Goal: Task Accomplishment & Management: Use online tool/utility

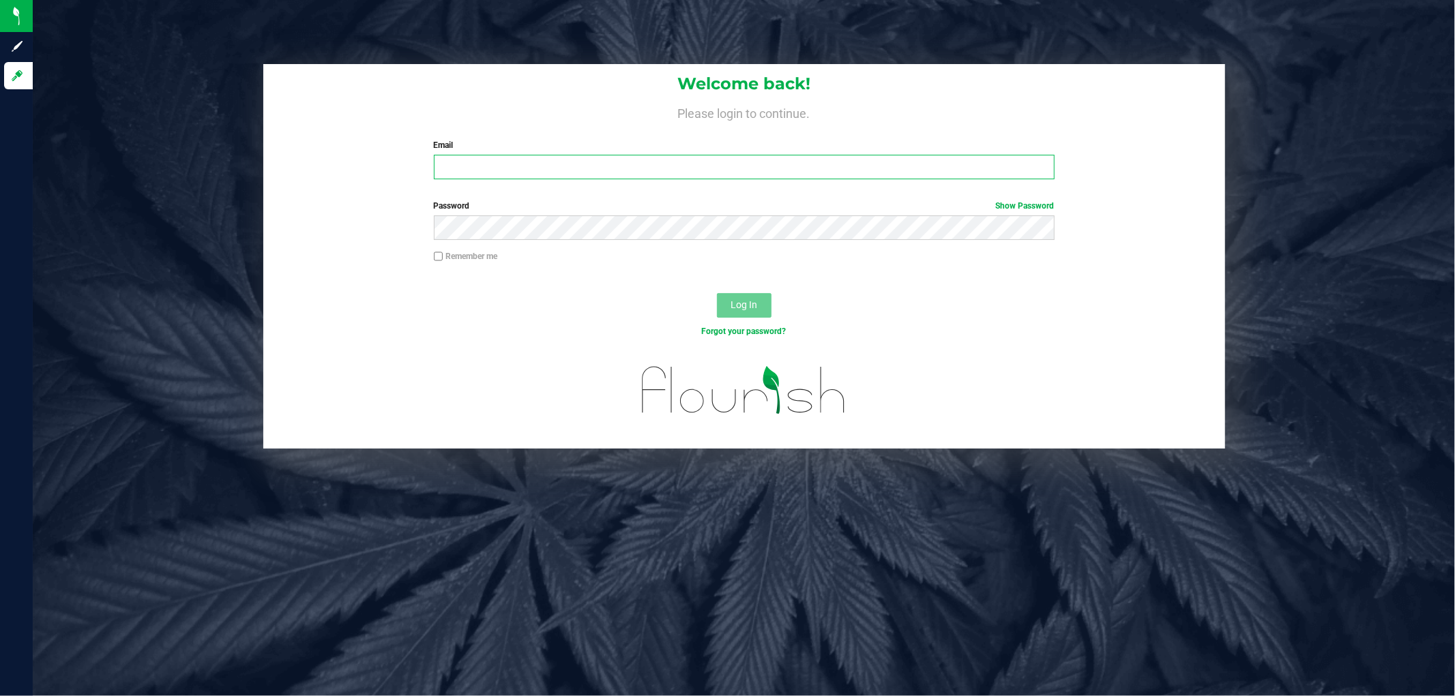
click at [524, 171] on input "Email" at bounding box center [744, 167] width 621 height 25
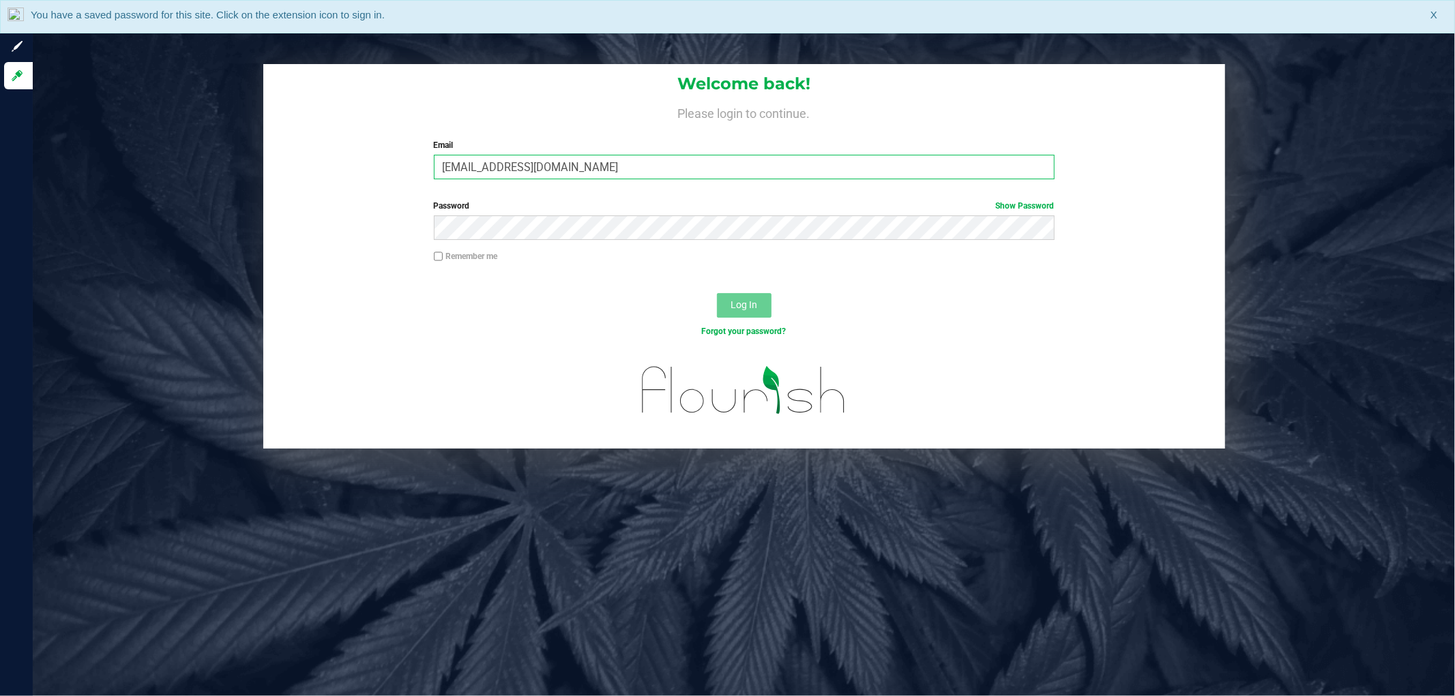
type input "[EMAIL_ADDRESS][DOMAIN_NAME]"
click at [717, 293] on button "Log In" at bounding box center [744, 305] width 55 height 25
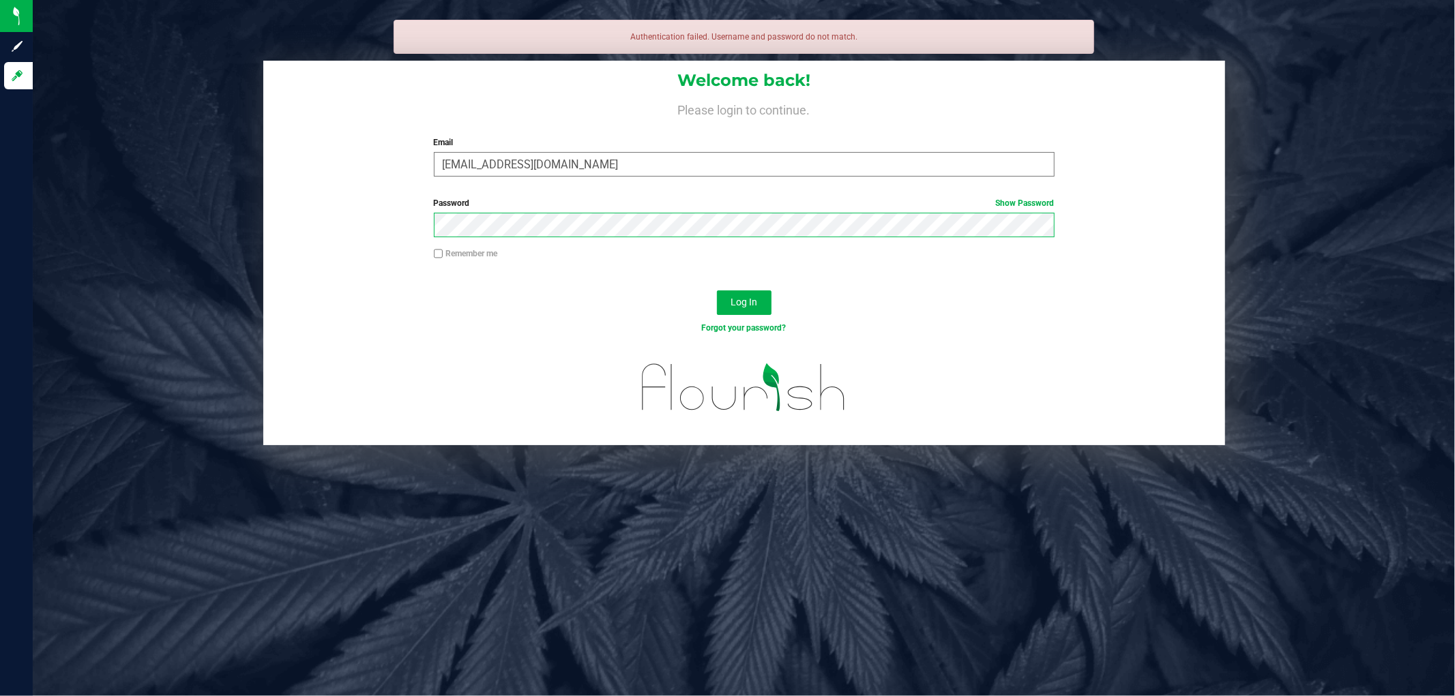
click at [717, 291] on button "Log In" at bounding box center [744, 303] width 55 height 25
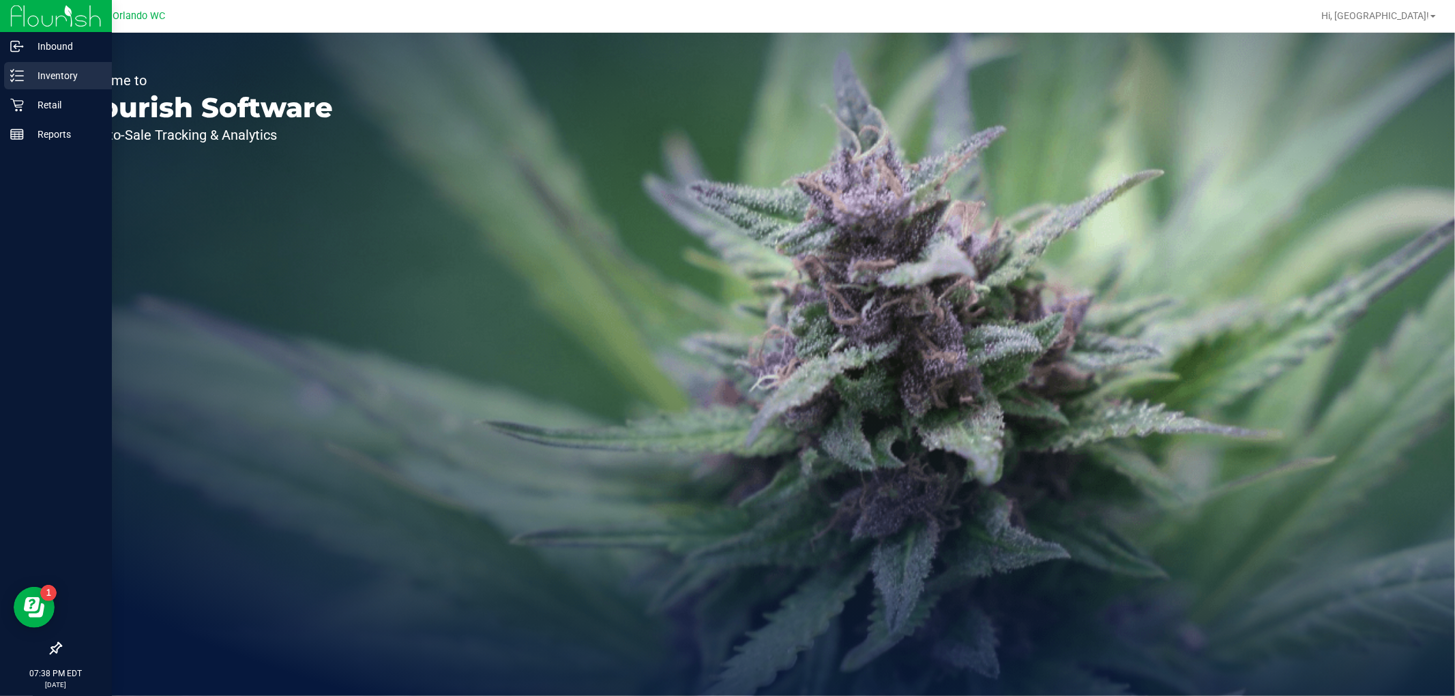
click at [20, 79] on icon at bounding box center [17, 76] width 14 height 14
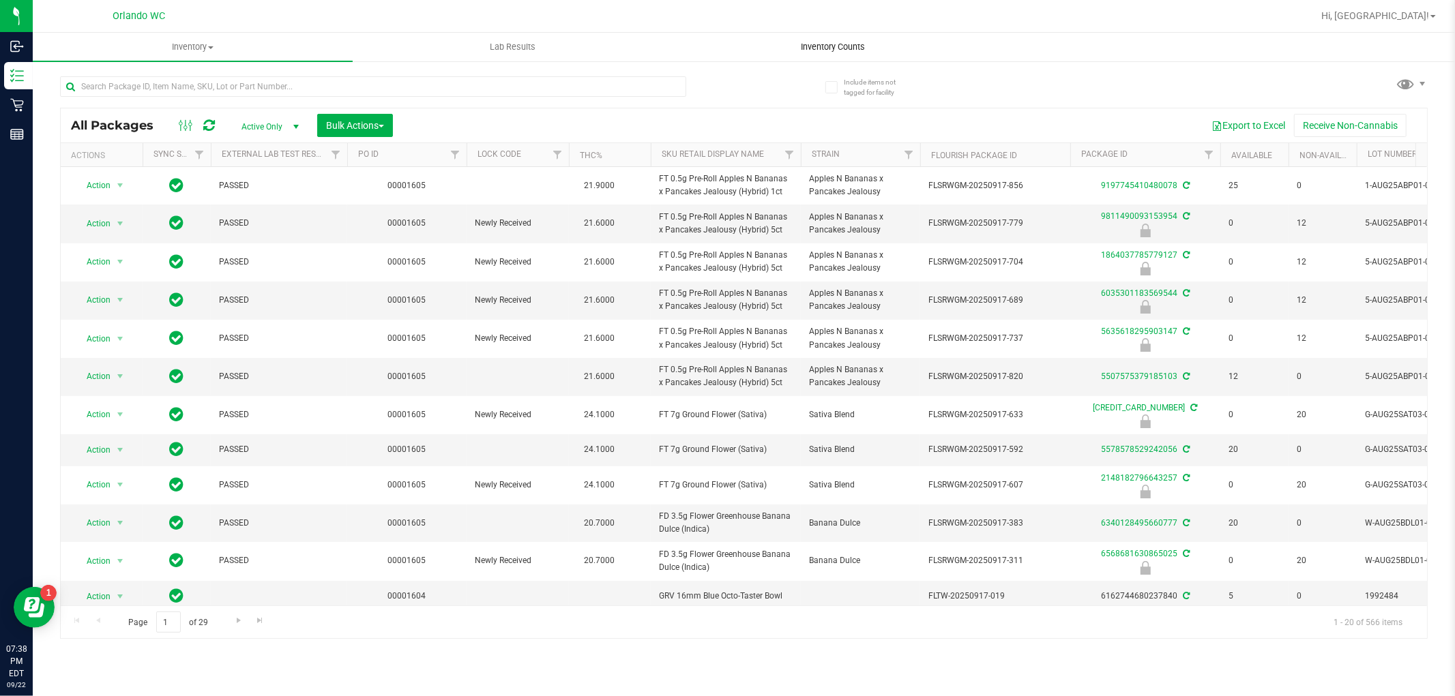
click at [838, 44] on span "Inventory Counts" at bounding box center [832, 47] width 101 height 12
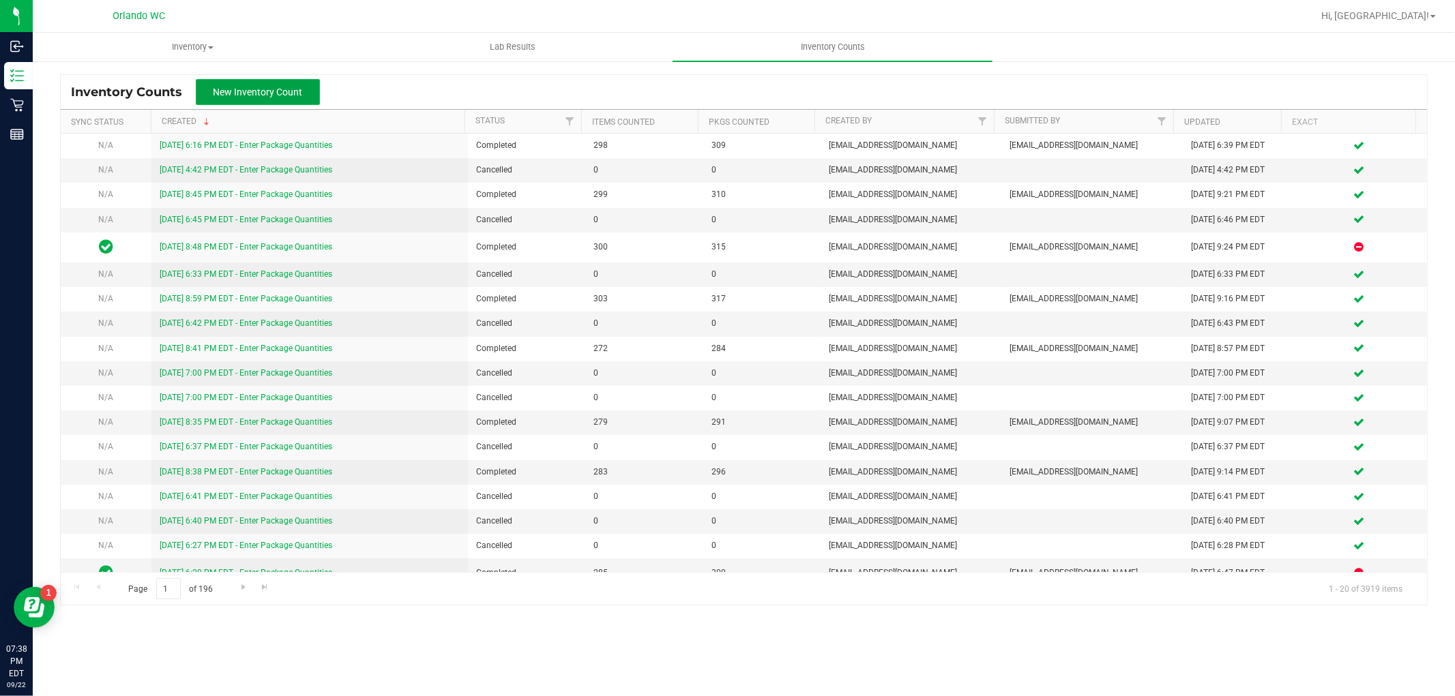
click at [302, 100] on button "New Inventory Count" at bounding box center [258, 92] width 124 height 26
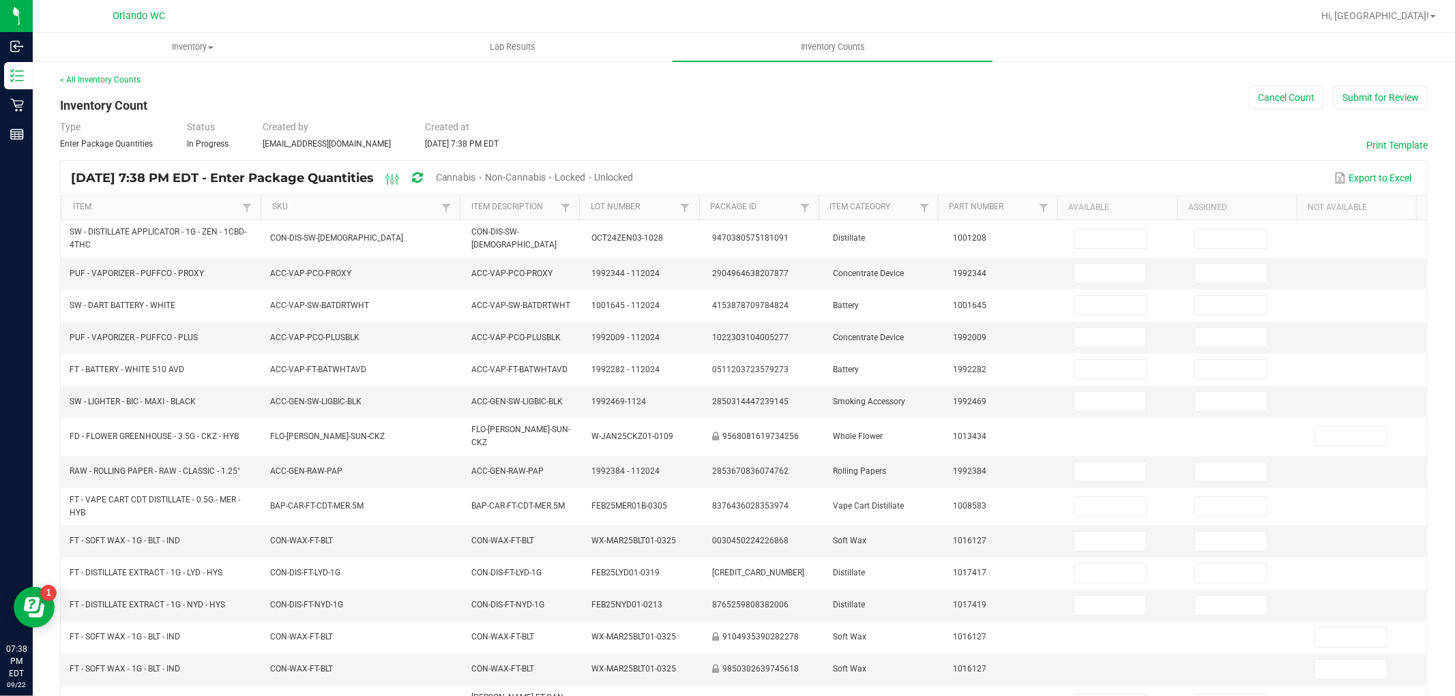
drag, startPoint x: 494, startPoint y: 178, endPoint x: 604, endPoint y: 186, distance: 110.1
click at [476, 178] on span "Cannabis" at bounding box center [456, 177] width 40 height 11
click at [634, 177] on span "Unlocked" at bounding box center [614, 177] width 39 height 11
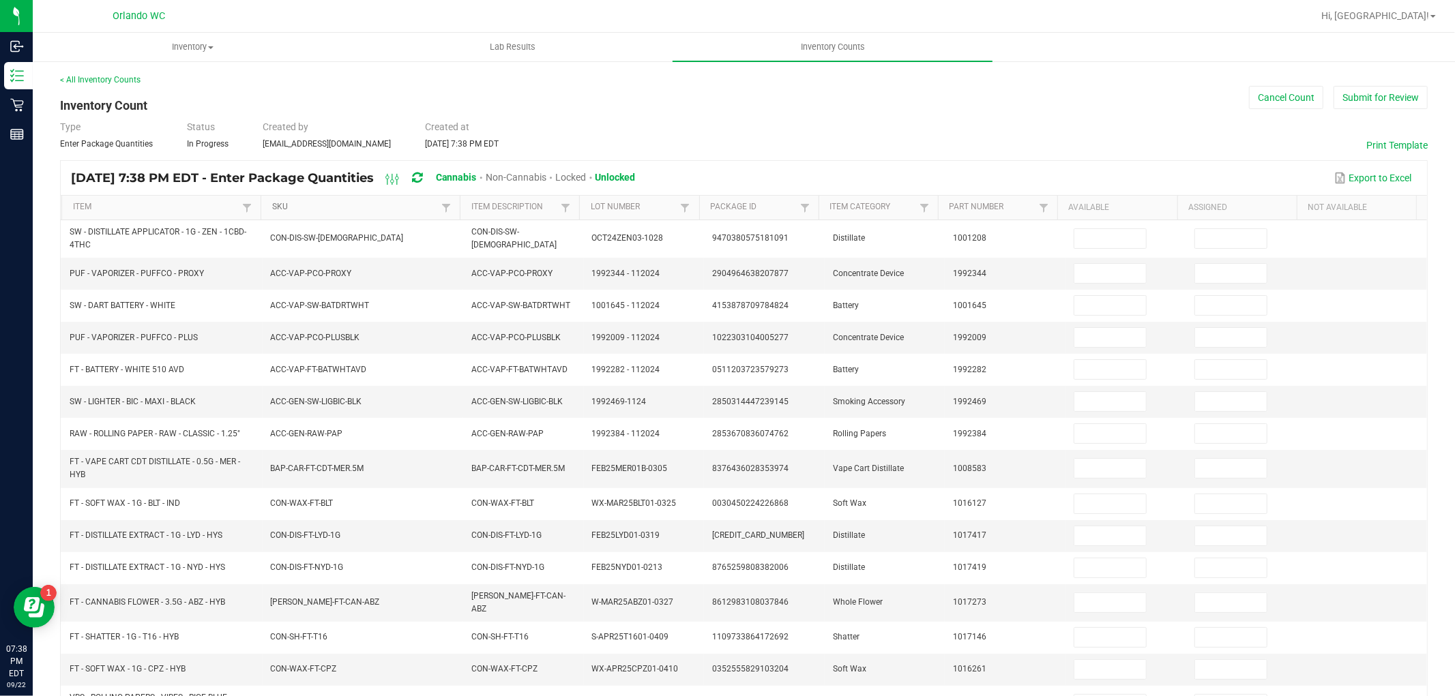
click at [408, 207] on link "SKU" at bounding box center [355, 207] width 166 height 11
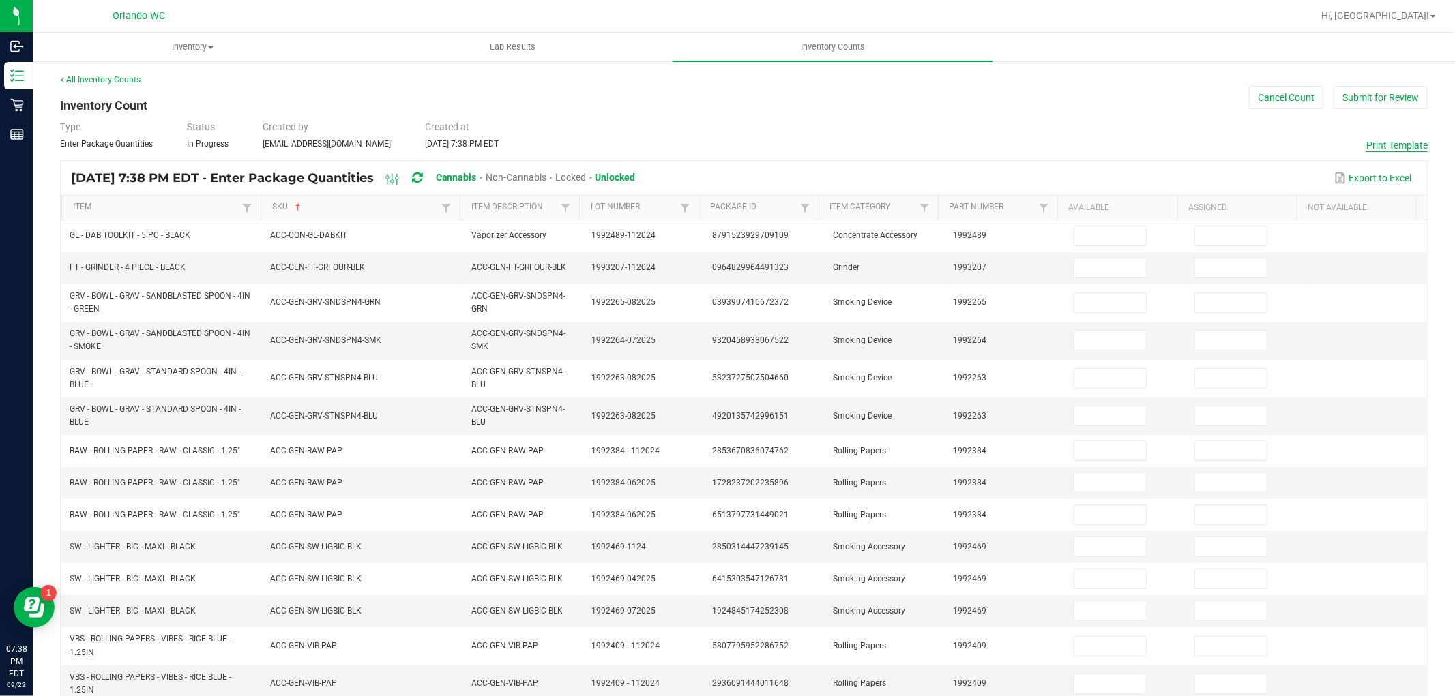
click at [1396, 147] on button "Print Template" at bounding box center [1396, 145] width 61 height 14
click at [1272, 91] on button "Cancel Count" at bounding box center [1286, 97] width 74 height 23
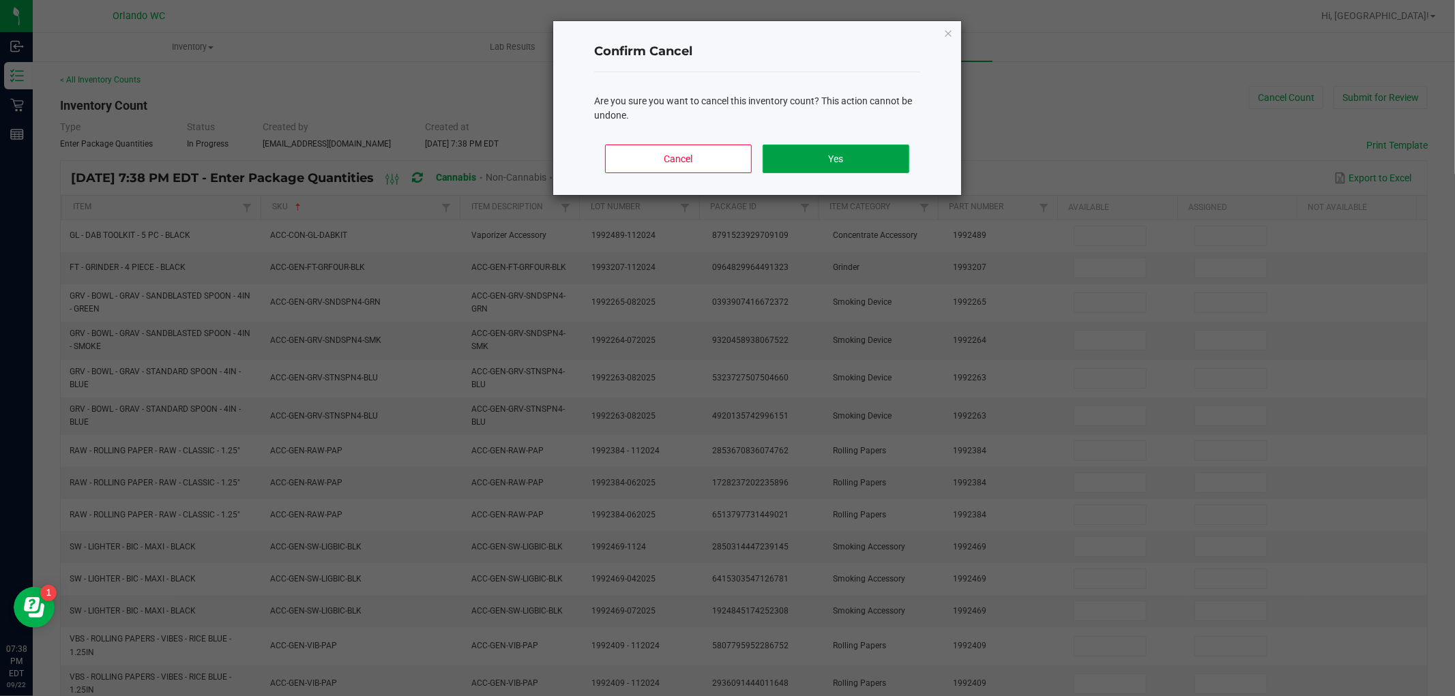
click at [822, 149] on button "Yes" at bounding box center [836, 159] width 147 height 29
